Goal: Task Accomplishment & Management: Complete application form

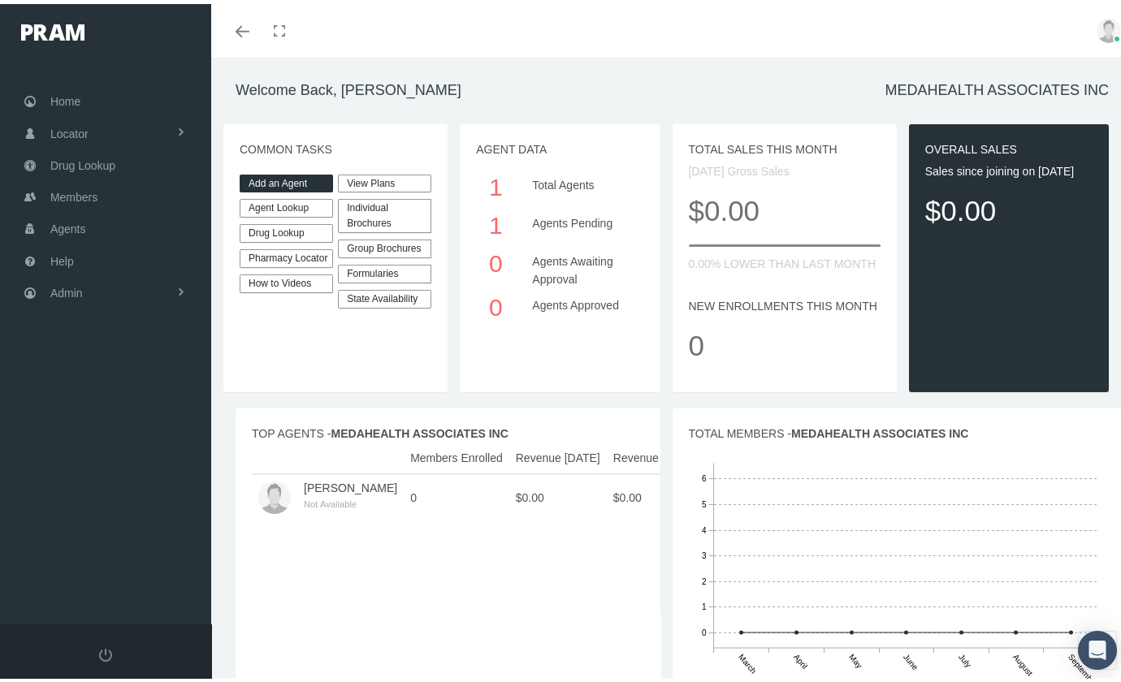
click at [284, 181] on link "Add an Agent" at bounding box center [286, 180] width 93 height 19
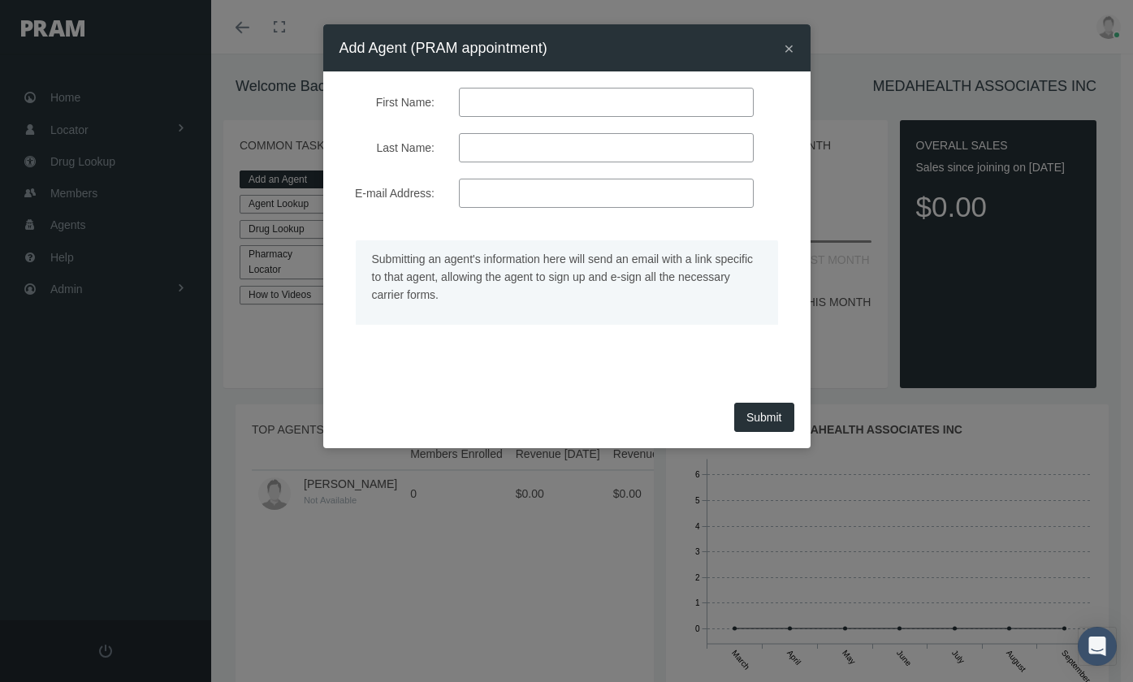
click at [530, 109] on input "First Name:" at bounding box center [606, 102] width 295 height 29
type input "[PERSON_NAME]"
click at [564, 190] on input "E-mail Address:" at bounding box center [606, 193] width 295 height 29
paste input "[EMAIL_ADDRESS][DOMAIN_NAME]"
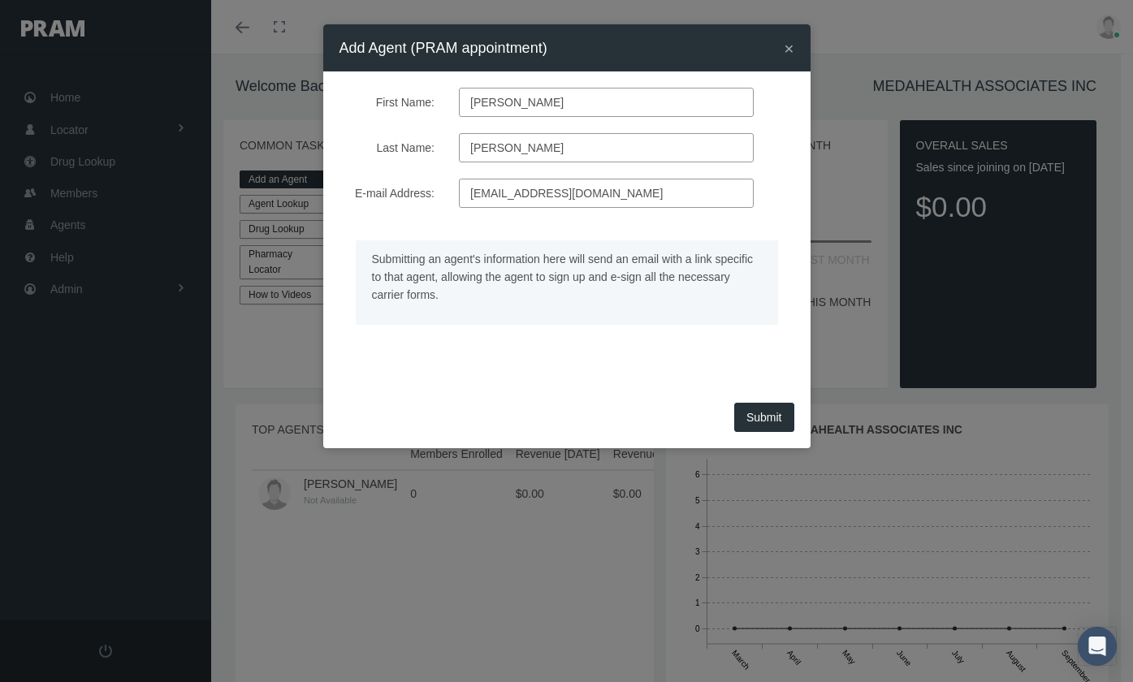
type input "[EMAIL_ADDRESS][DOMAIN_NAME]"
click at [762, 416] on button "Submit" at bounding box center [764, 417] width 60 height 29
